Goal: Task Accomplishment & Management: Complete application form

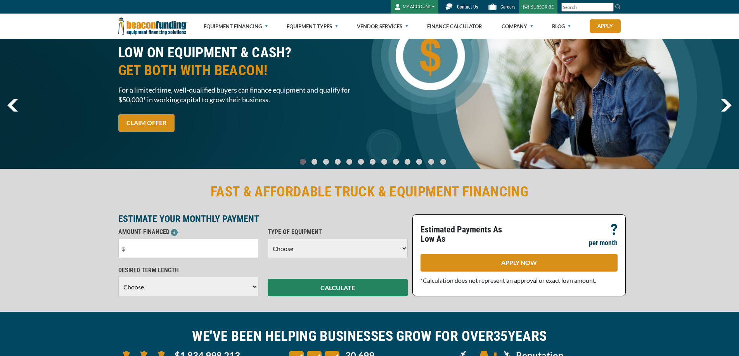
scroll to position [39, 0]
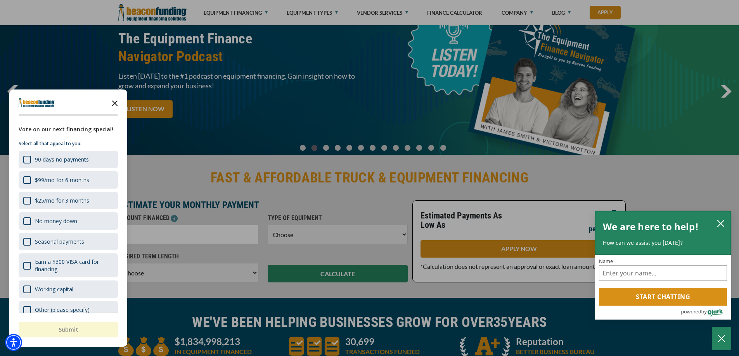
click at [110, 107] on icon "Close the survey" at bounding box center [115, 103] width 16 height 16
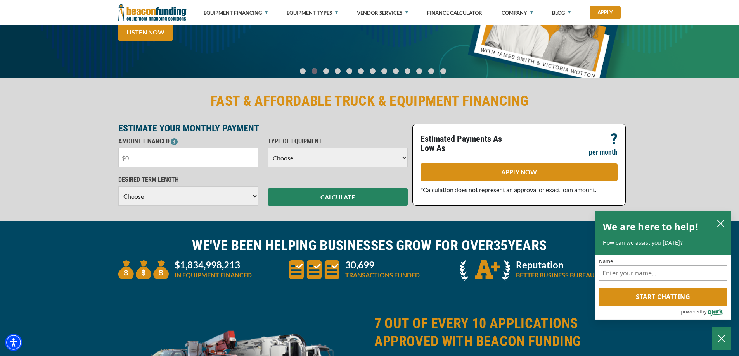
scroll to position [116, 0]
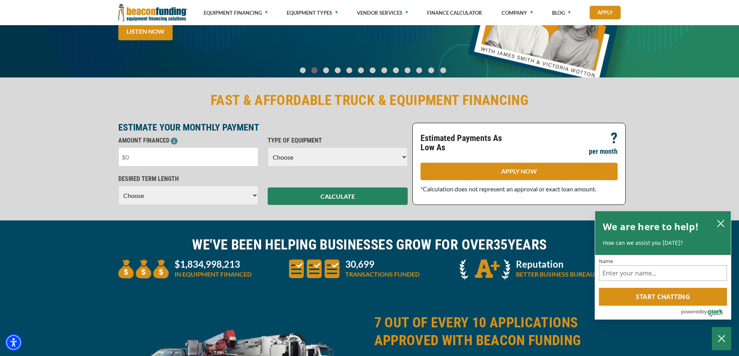
click at [224, 158] on input "text" at bounding box center [188, 156] width 140 height 19
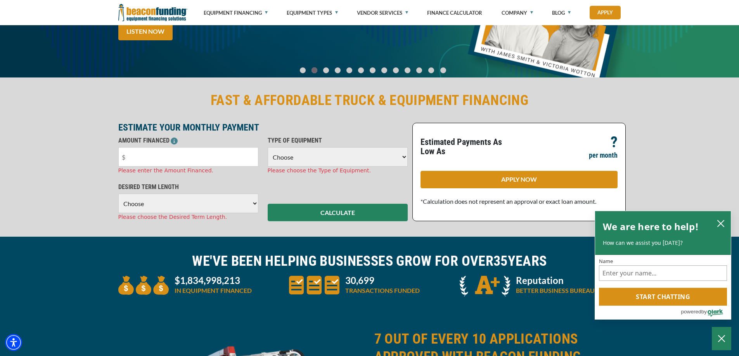
click at [292, 161] on select "Choose Backhoe Boom/Bucket Truck Chipper Commercial Mower Crane DTG/DTF Printin…" at bounding box center [338, 156] width 140 height 19
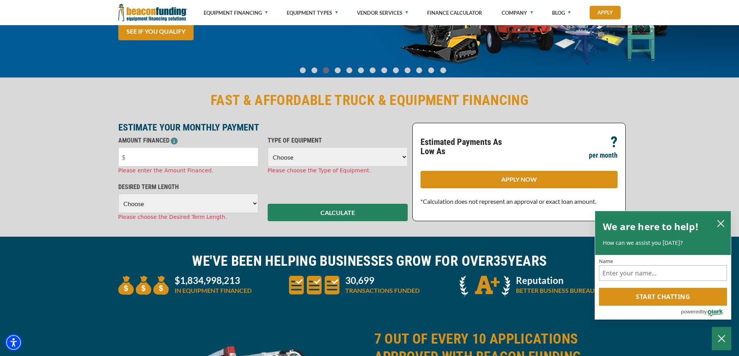
click at [81, 151] on div "FAST & AFFORDABLE TRUCK & EQUIPMENT FINANCING ESTIMATE YOUR MONTHLY PAYMENT AMO…" at bounding box center [369, 156] width 739 height 161
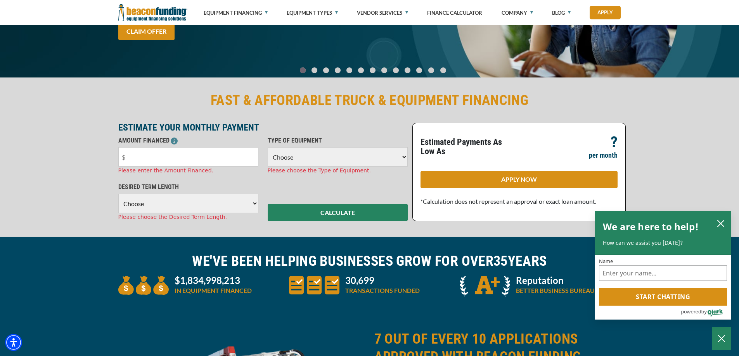
drag, startPoint x: 81, startPoint y: 151, endPoint x: 73, endPoint y: 150, distance: 7.8
click at [74, 171] on div "FAST & AFFORDABLE TRUCK & EQUIPMENT FINANCING ESTIMATE YOUR MONTHLY PAYMENT AMO…" at bounding box center [369, 156] width 739 height 161
click at [115, 153] on div "AMOUNT FINANCED Please enter the Amount Financed." at bounding box center [188, 155] width 149 height 39
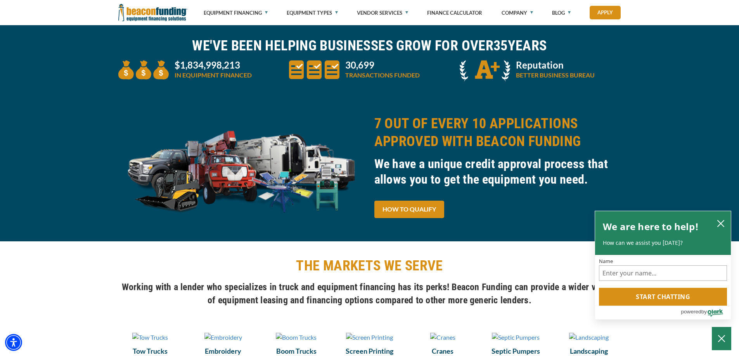
scroll to position [349, 0]
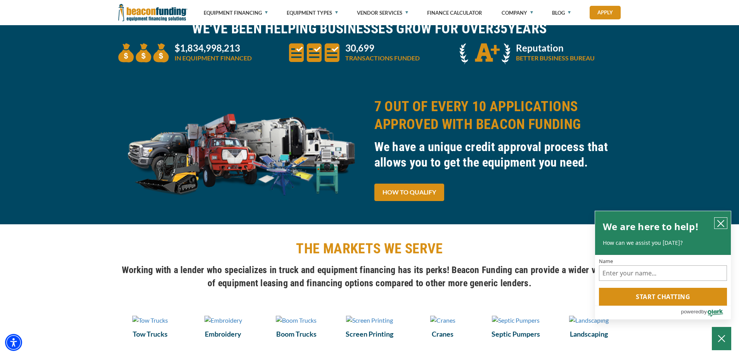
click at [723, 221] on icon "close chatbox" at bounding box center [721, 224] width 8 height 8
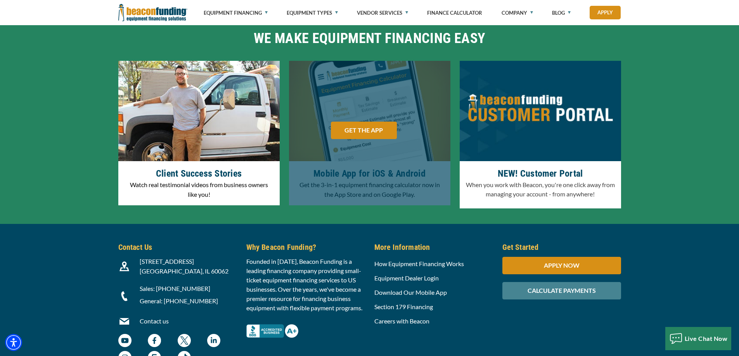
scroll to position [2315, 0]
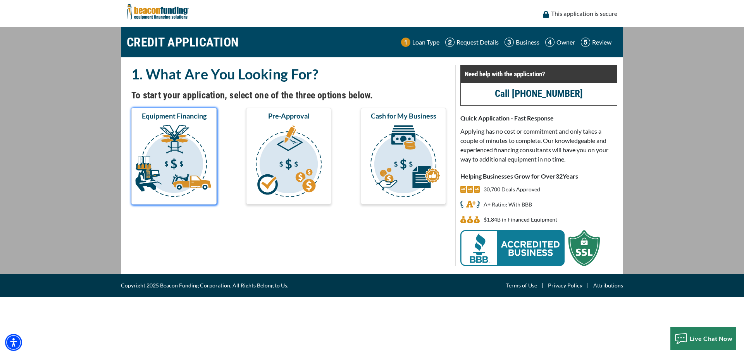
click at [193, 166] on img "submit" at bounding box center [174, 163] width 82 height 78
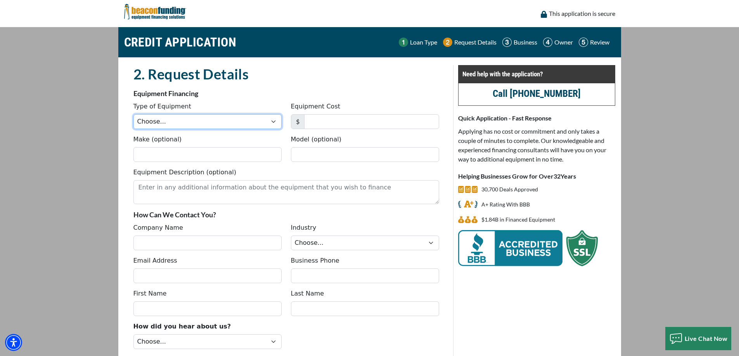
click at [249, 125] on select "Choose... Backhoe Boom/Bucket Truck Chipper Commercial Mower Crane DTG/DTF Prin…" at bounding box center [207, 121] width 148 height 15
click at [272, 90] on p "Equipment Financing" at bounding box center [286, 93] width 306 height 9
